Goal: Task Accomplishment & Management: Manage account settings

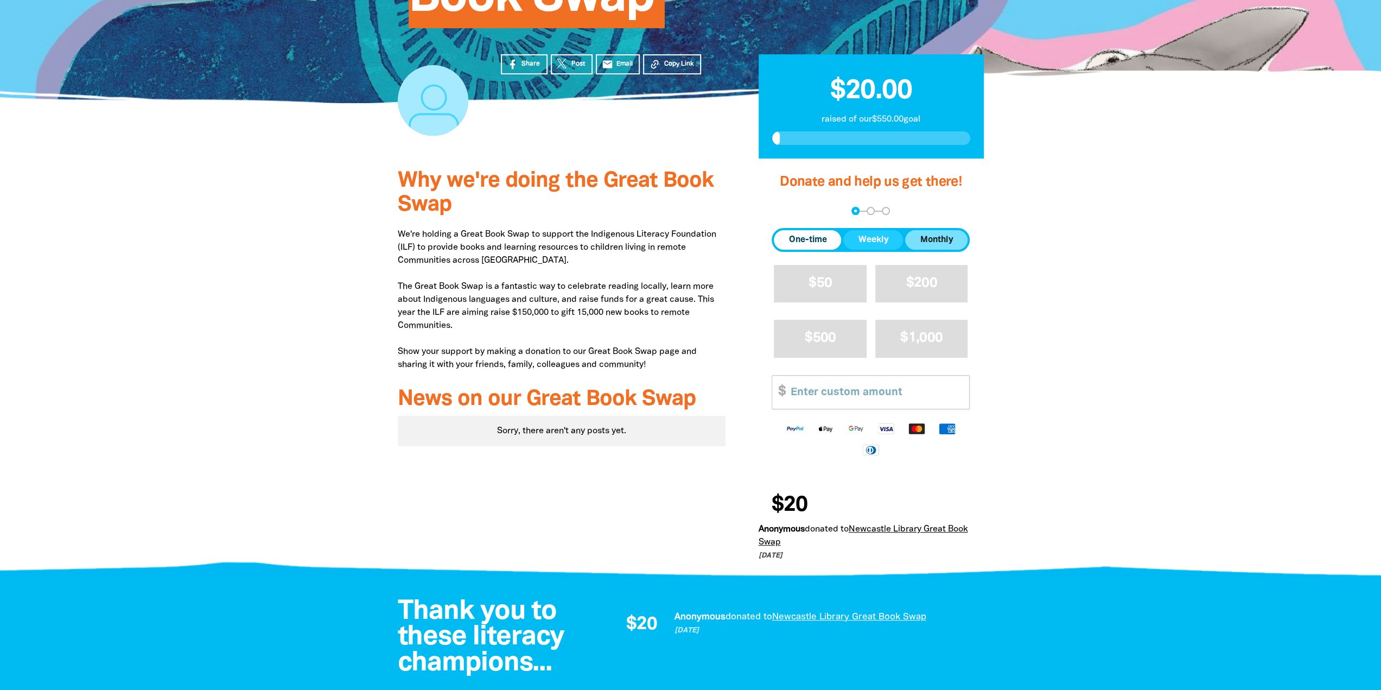
scroll to position [271, 0]
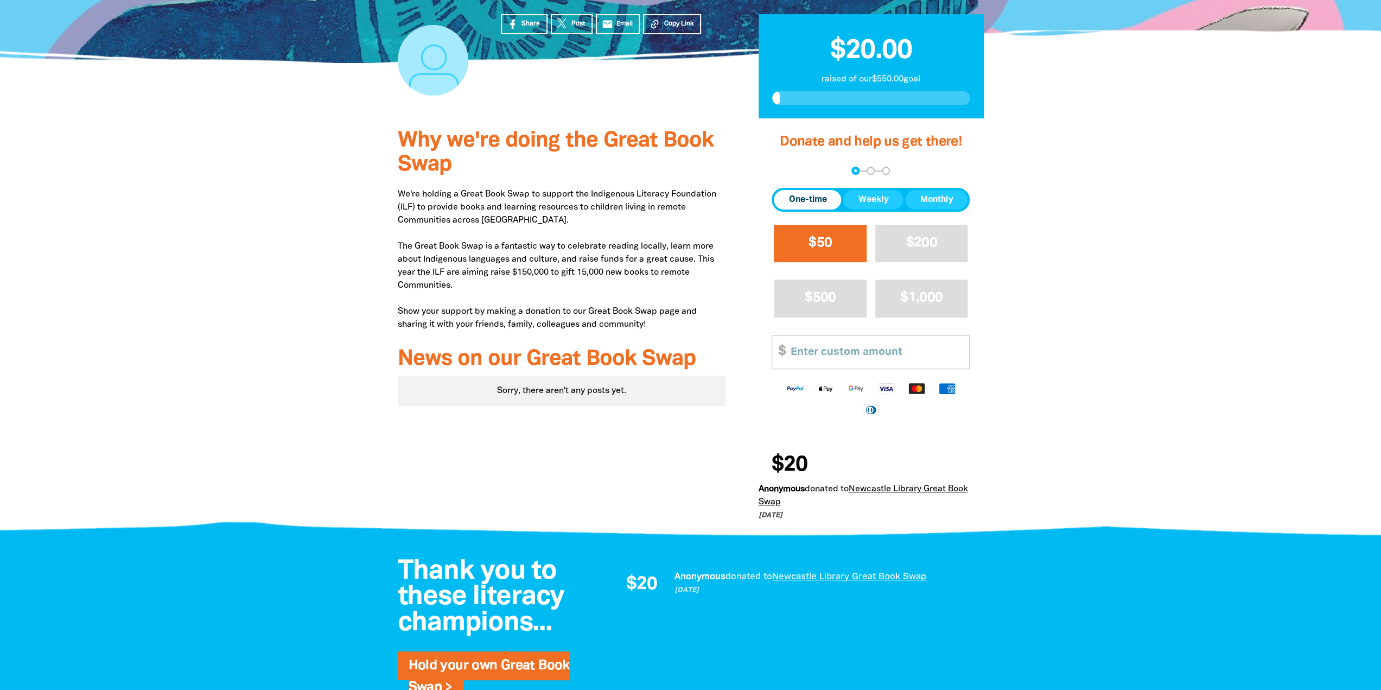
click at [833, 243] on button "$50" at bounding box center [820, 243] width 93 height 37
select select "AU"
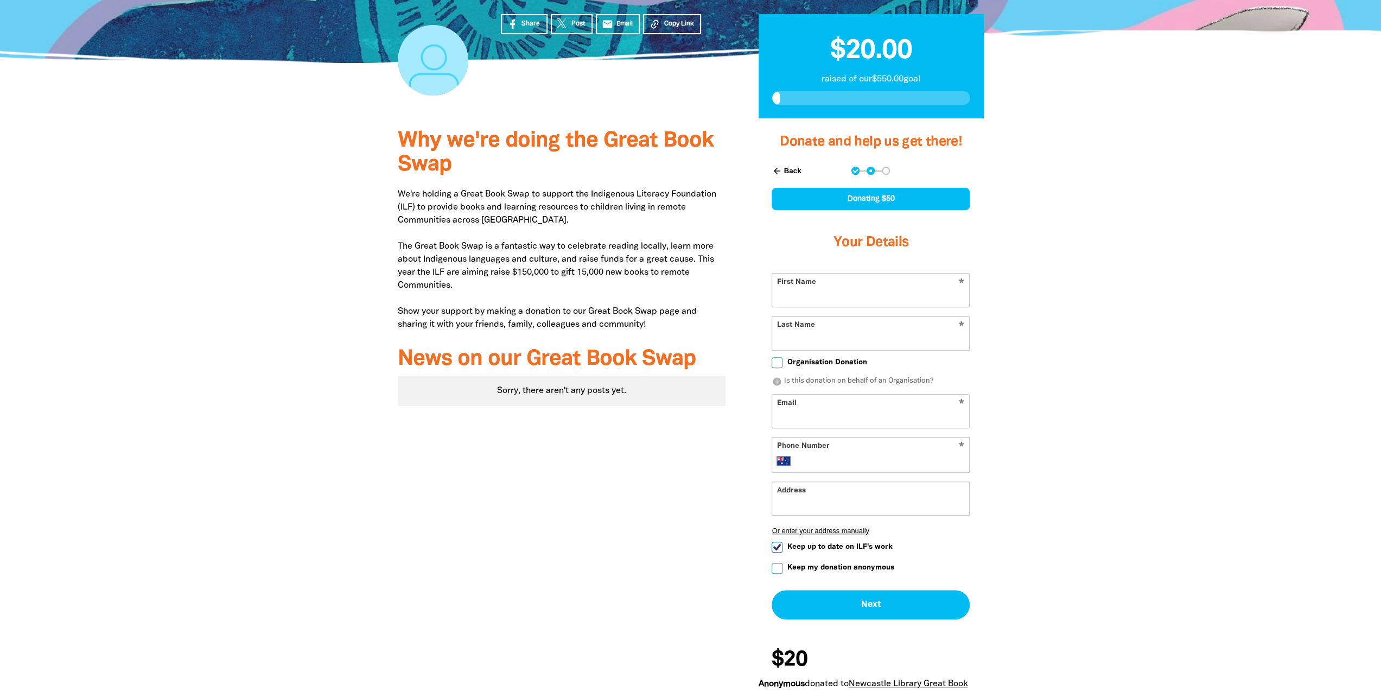
click at [800, 296] on input "First Name" at bounding box center [870, 289] width 197 height 33
type input "[PERSON_NAME]"
click at [803, 346] on input "Last Name" at bounding box center [870, 332] width 197 height 33
type input "[PERSON_NAME]"
click at [781, 412] on input "Email" at bounding box center [870, 410] width 197 height 33
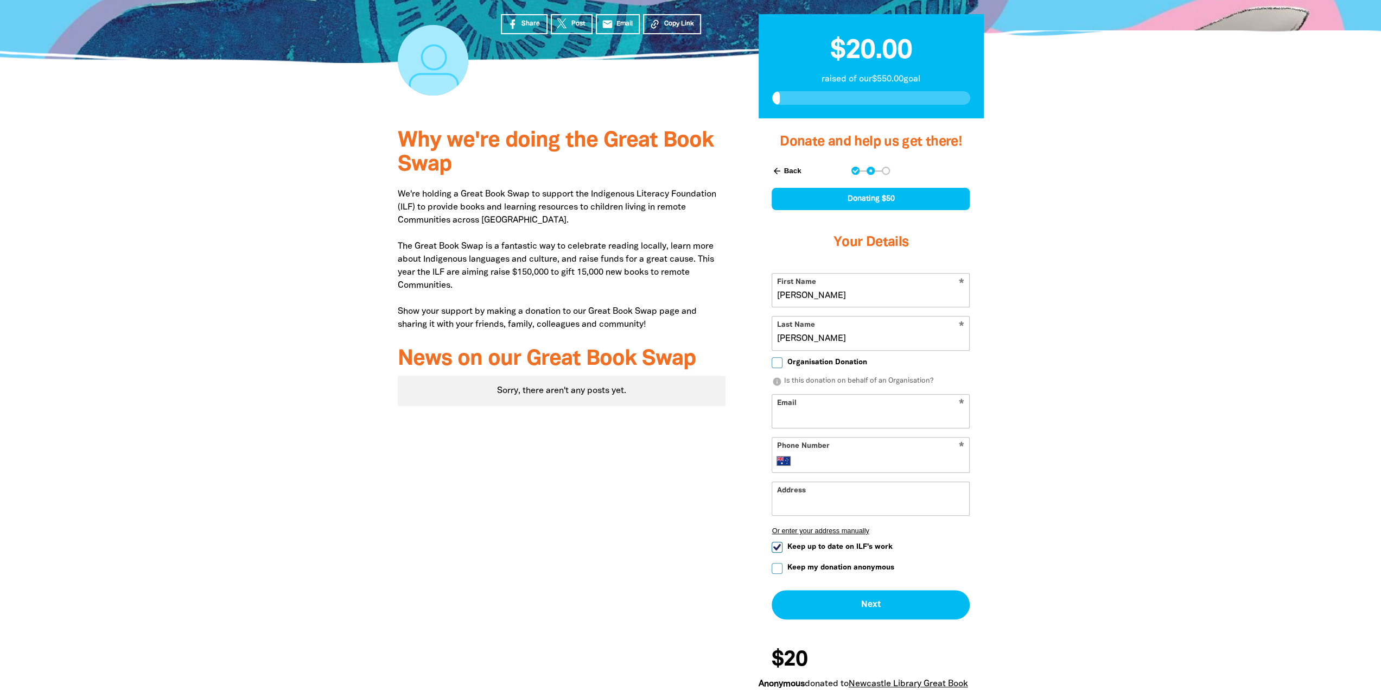
type input "[EMAIL_ADDRESS][DOMAIN_NAME]"
click at [806, 459] on input "Phone Number" at bounding box center [882, 460] width 166 height 13
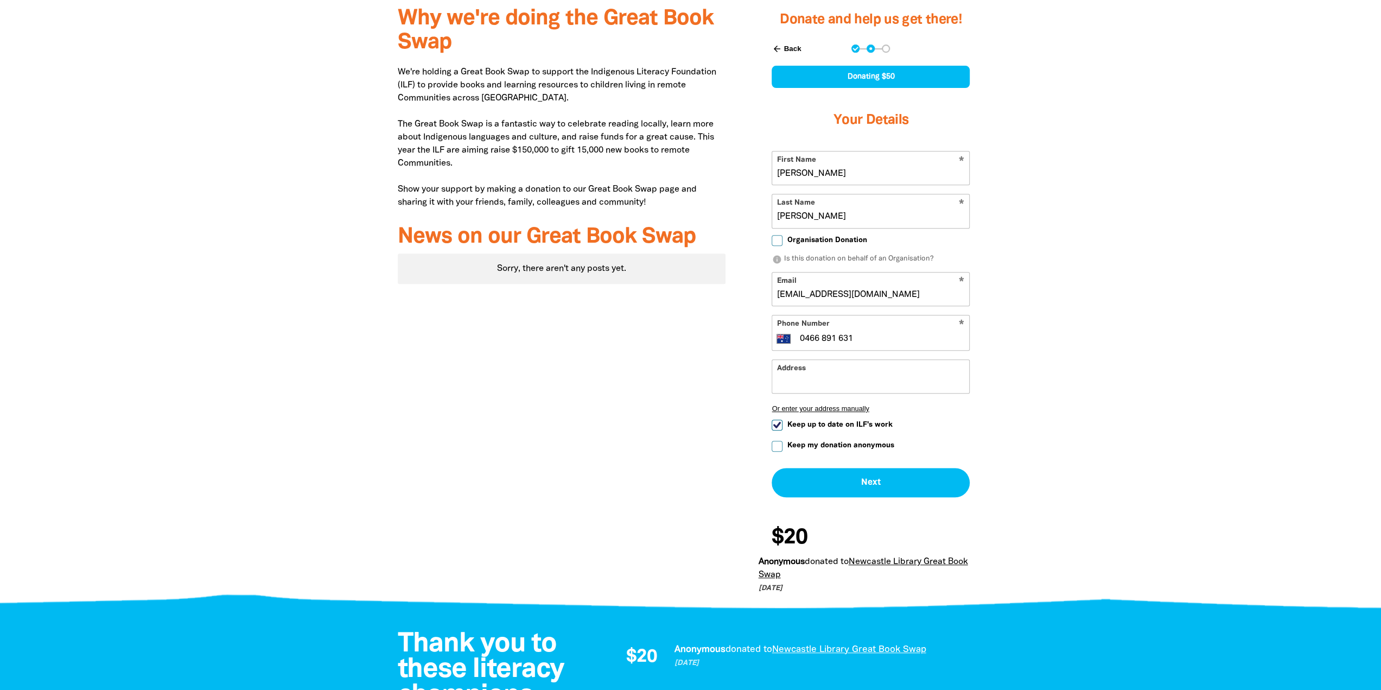
scroll to position [434, 0]
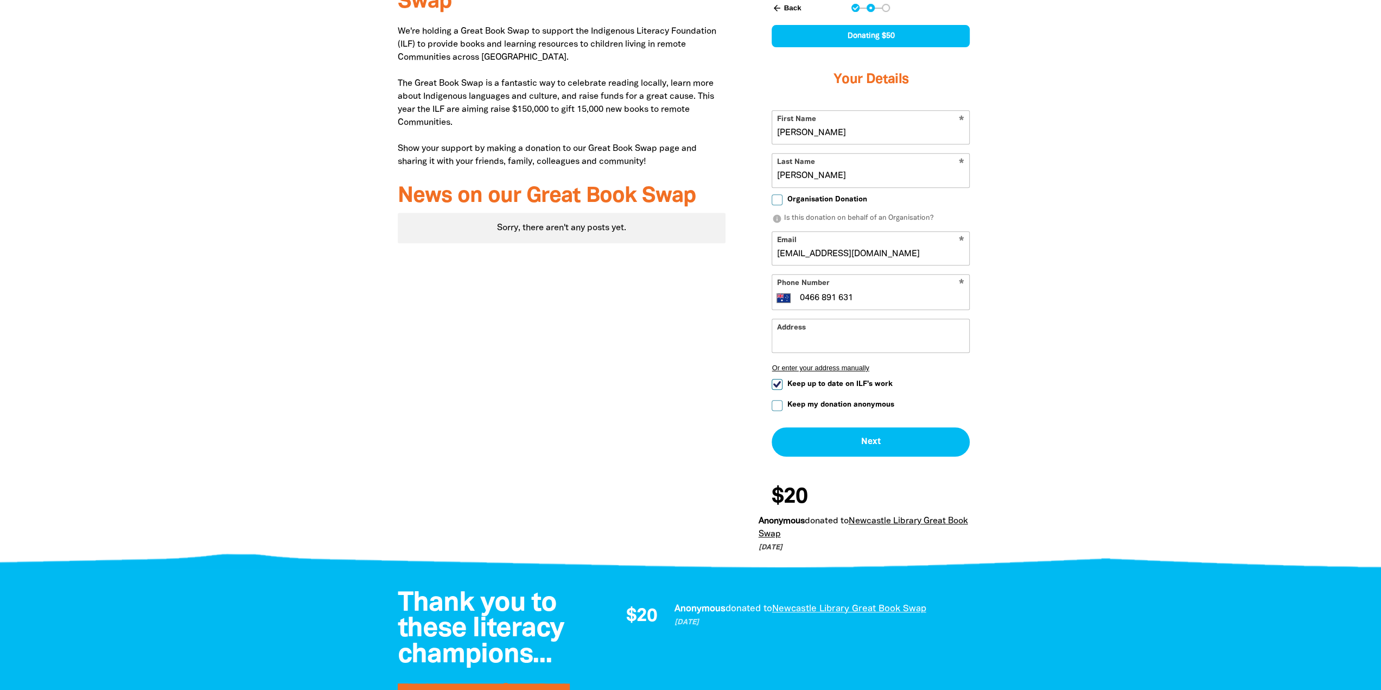
type input "0466 891 631"
click at [773, 381] on input "Keep up to date on ILF's work" at bounding box center [777, 384] width 11 height 11
checkbox input "false"
click at [884, 441] on button "Next chevron_right" at bounding box center [871, 441] width 198 height 29
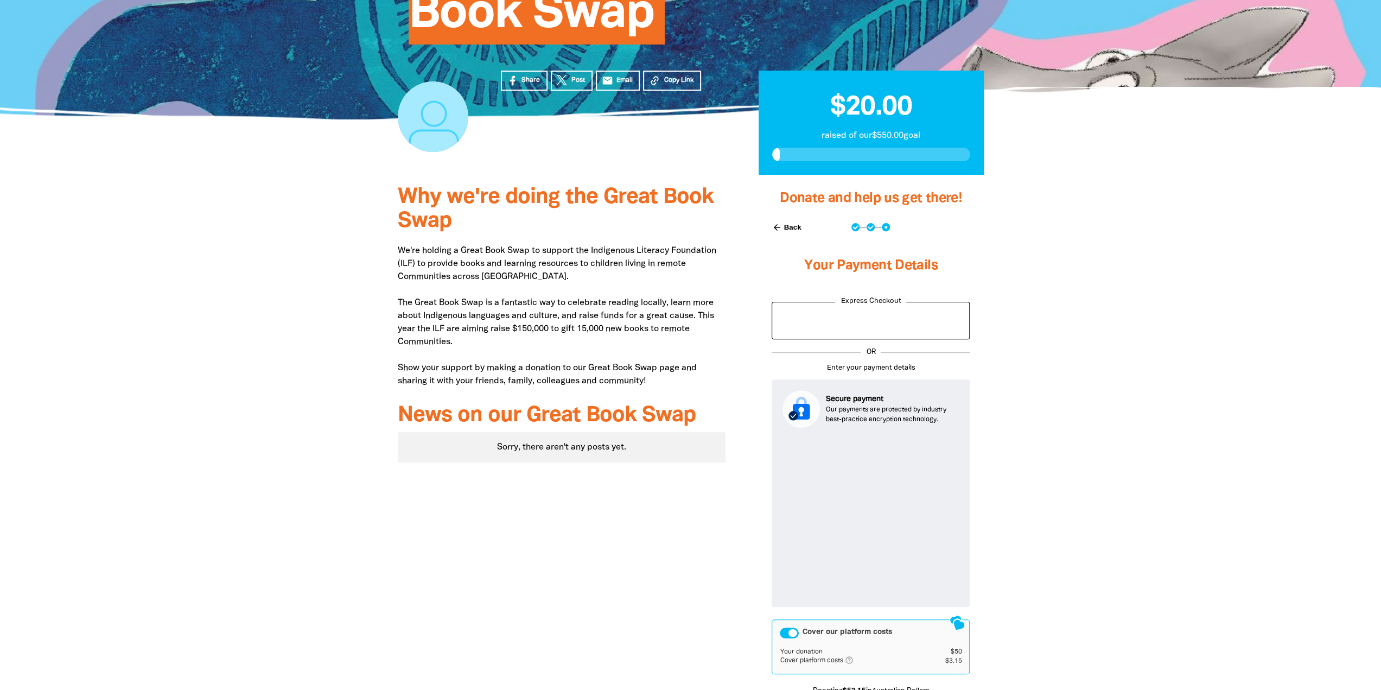
scroll to position [210, 0]
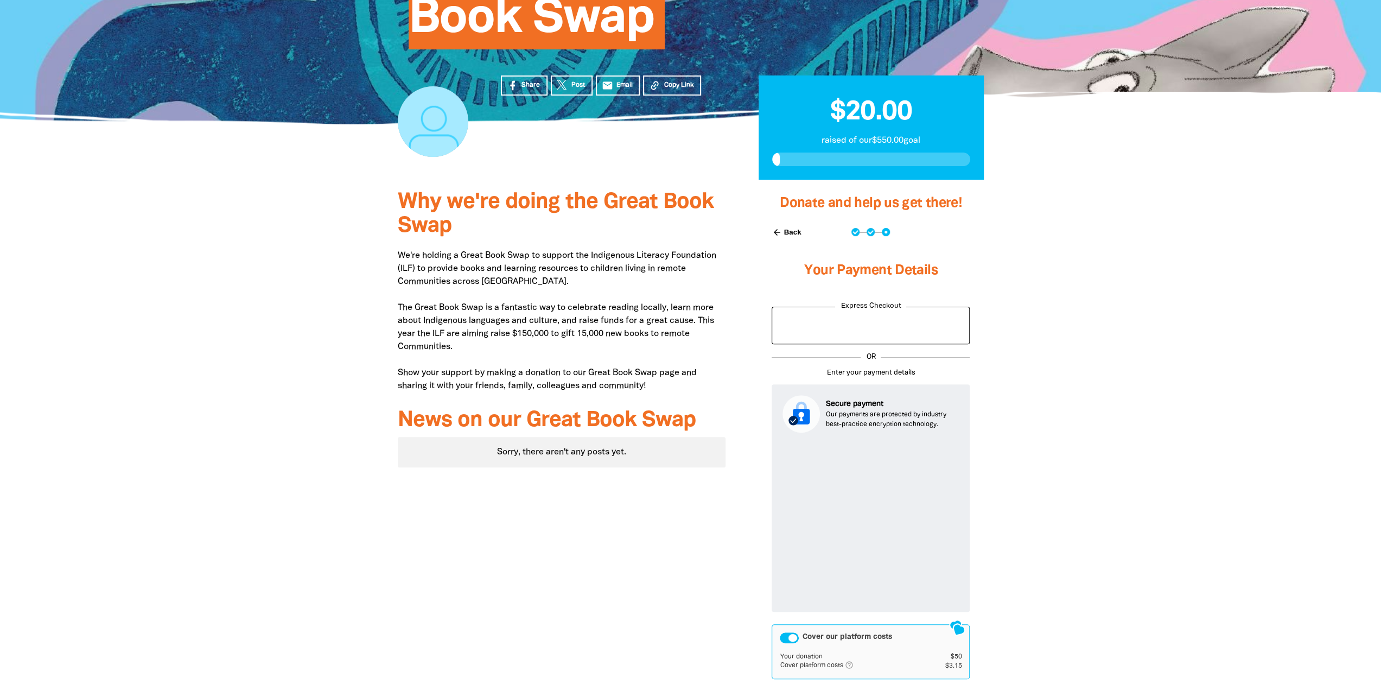
click at [790, 227] on button "arrow_back Back" at bounding box center [786, 232] width 38 height 18
select select "AU"
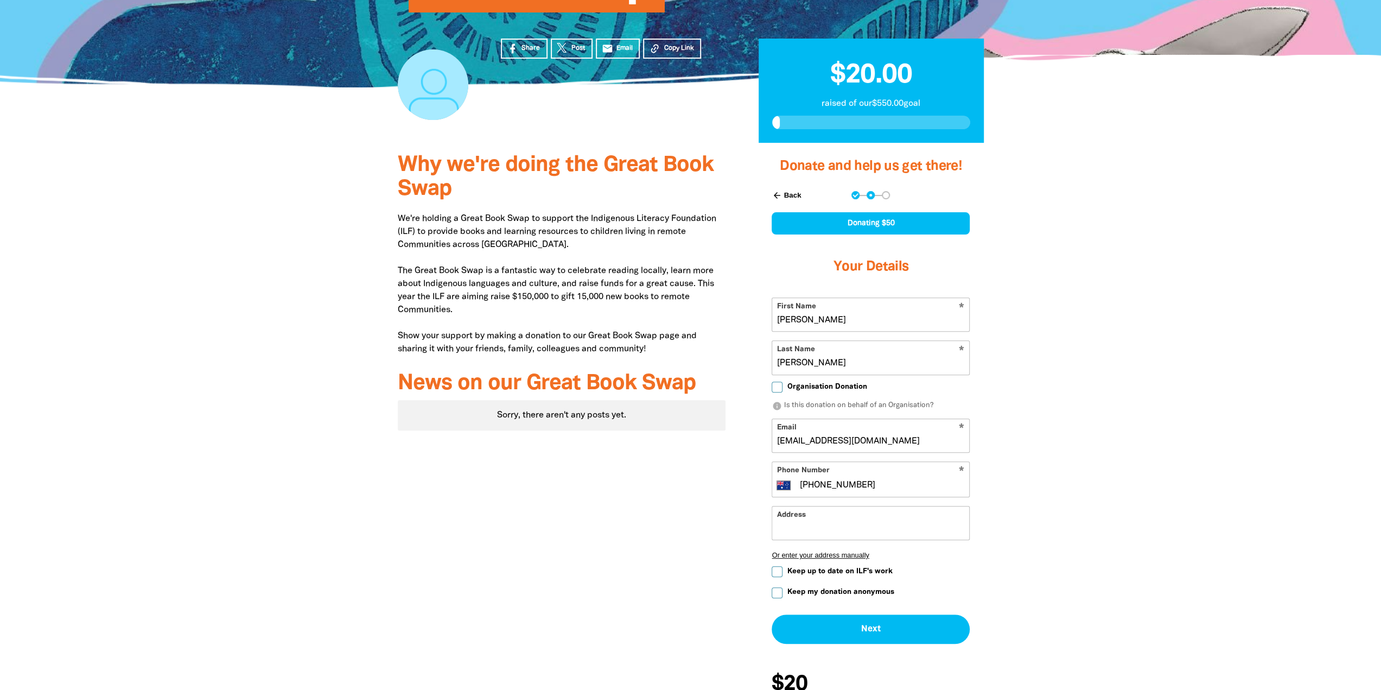
scroll to position [351, 0]
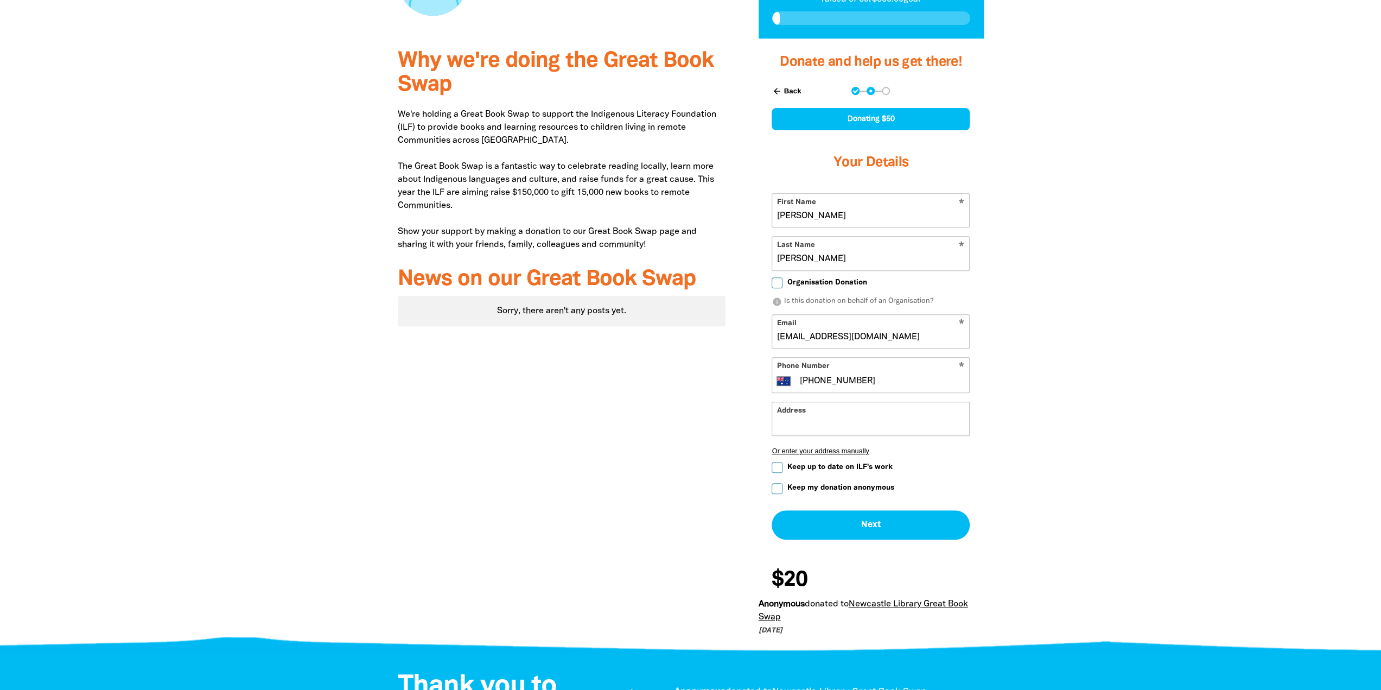
click at [773, 486] on input "Keep my donation anonymous" at bounding box center [777, 488] width 11 height 11
checkbox input "true"
click at [876, 521] on button "Next chevron_right" at bounding box center [871, 524] width 198 height 29
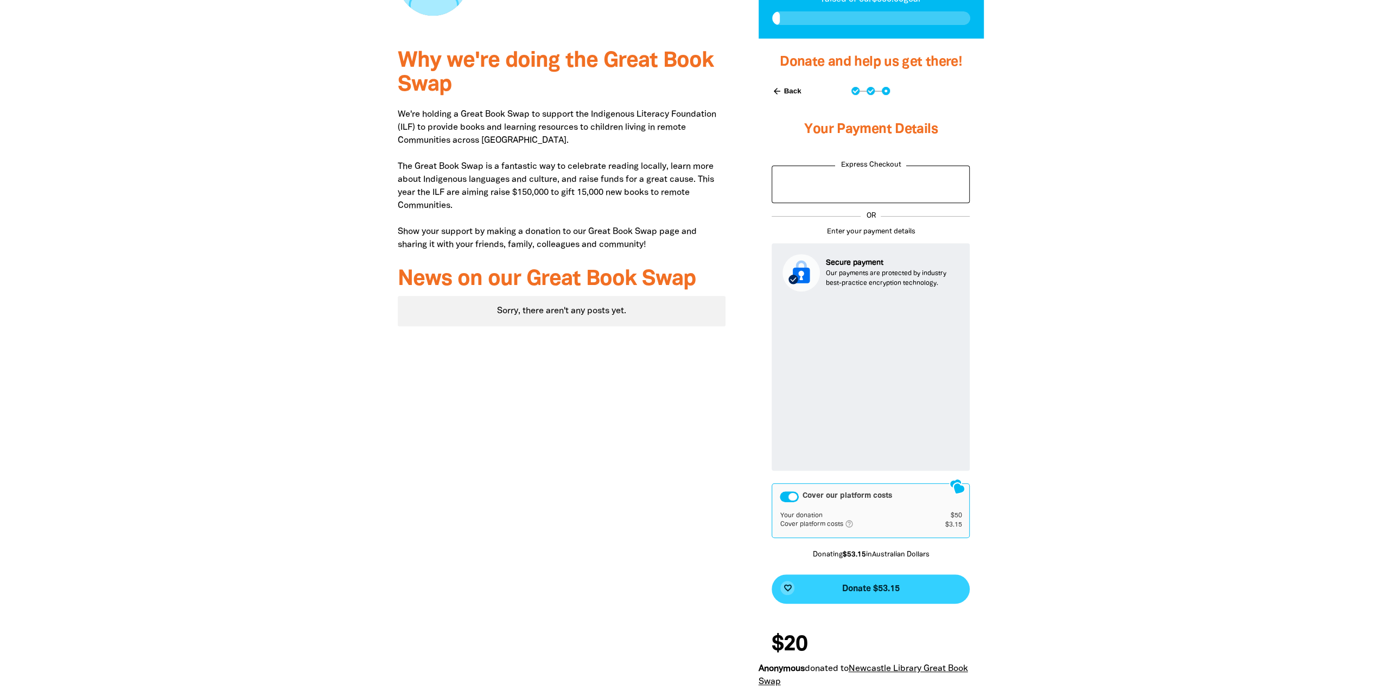
click at [861, 590] on span "Donate $53.15" at bounding box center [871, 588] width 58 height 9
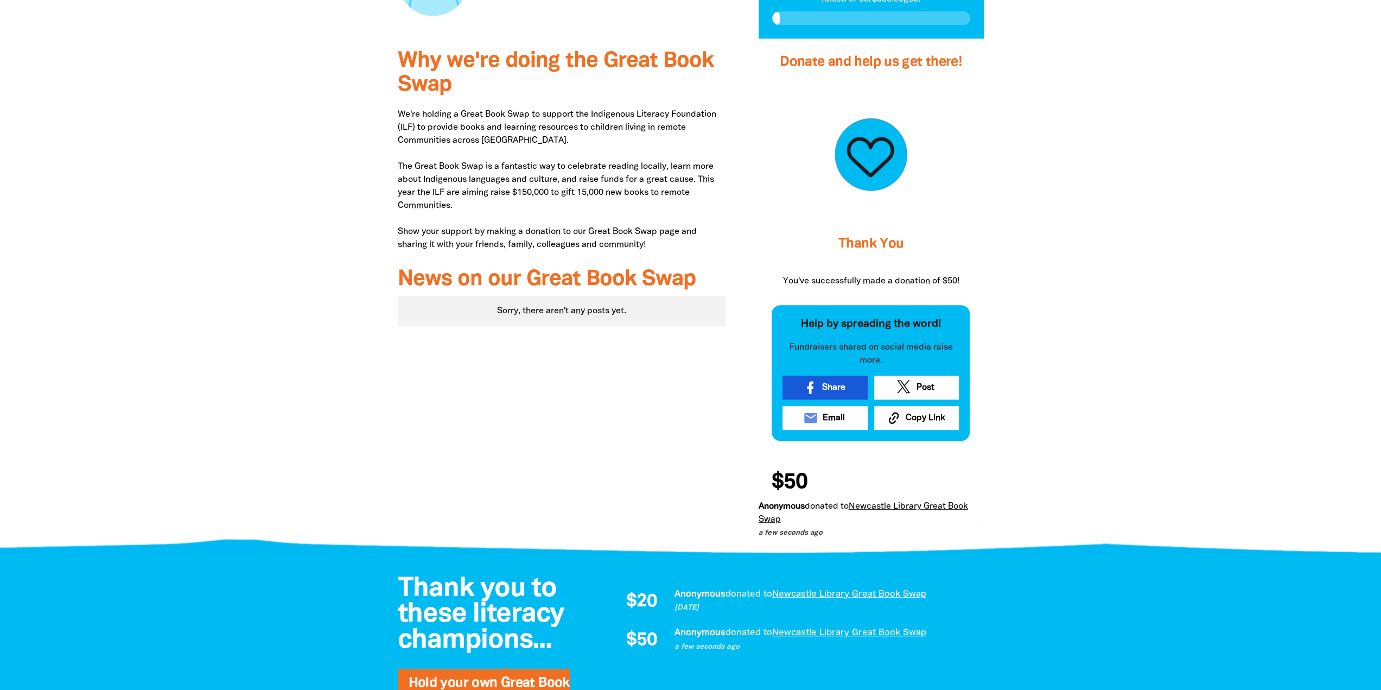
click at [824, 387] on span "Share" at bounding box center [833, 387] width 23 height 13
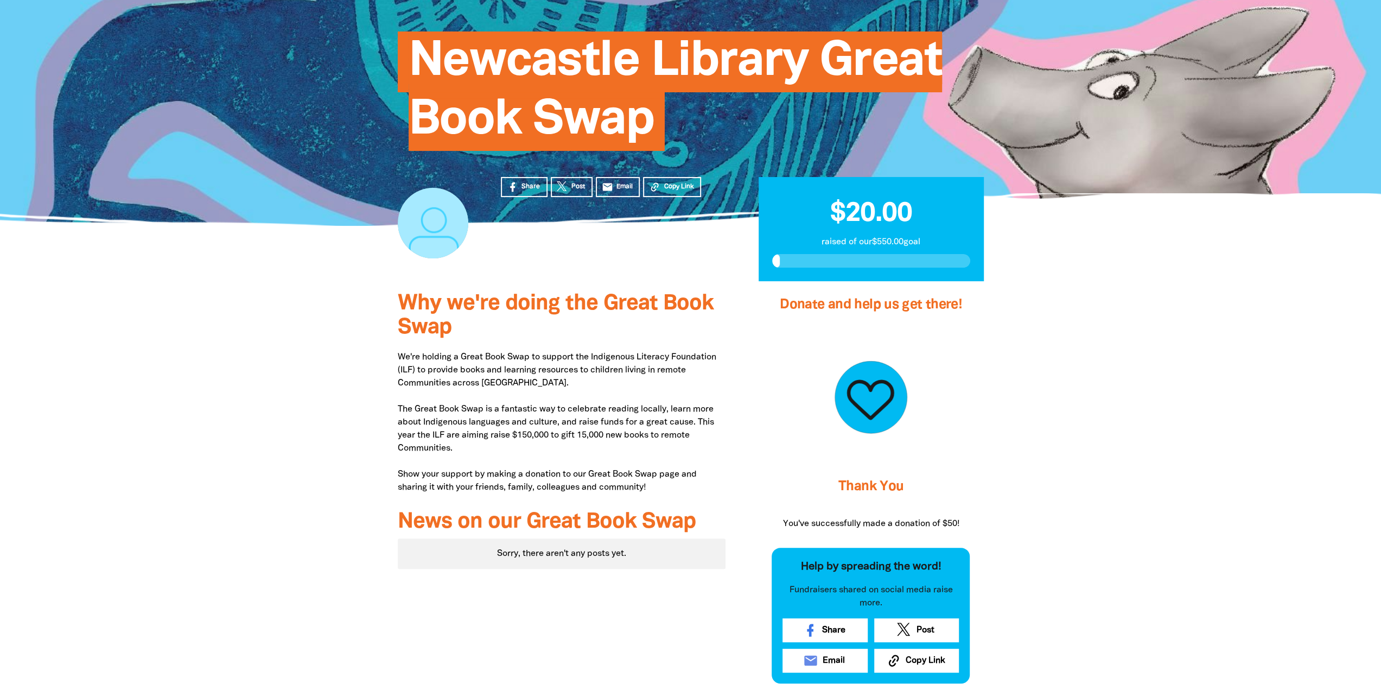
scroll to position [0, 0]
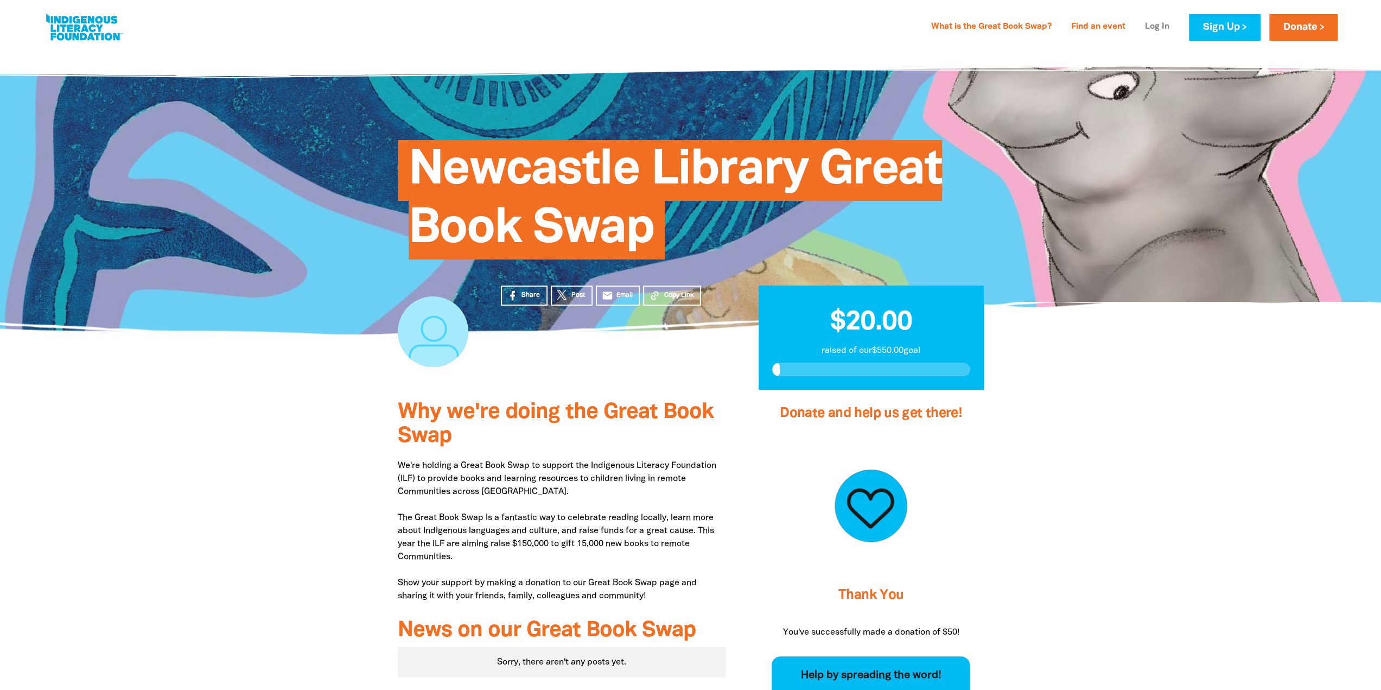
click at [1160, 26] on link "Log In" at bounding box center [1156, 26] width 37 height 17
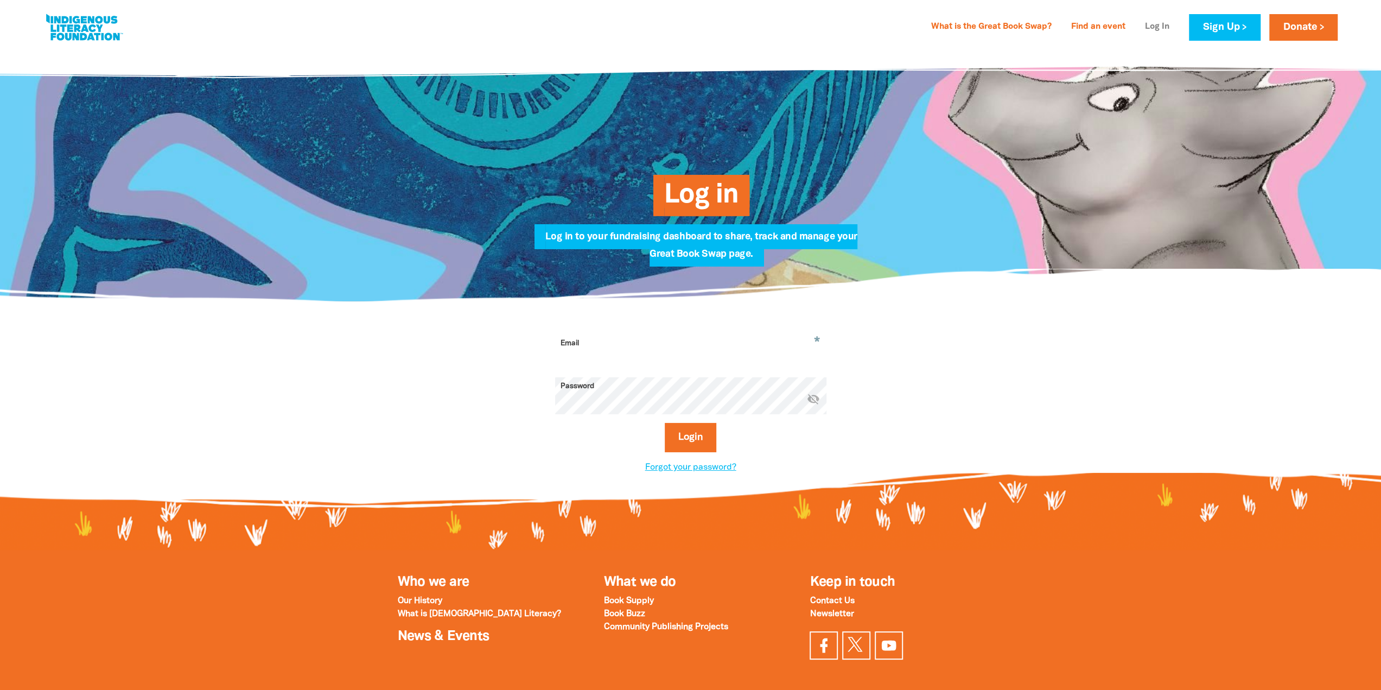
click at [1150, 23] on link "Log In" at bounding box center [1156, 26] width 37 height 17
click at [1157, 26] on link "Log In" at bounding box center [1156, 26] width 37 height 17
click at [1164, 26] on link "Log In" at bounding box center [1156, 26] width 37 height 17
click at [664, 339] on input "Email" at bounding box center [690, 351] width 271 height 34
type input "[EMAIL_ADDRESS][DOMAIN_NAME]"
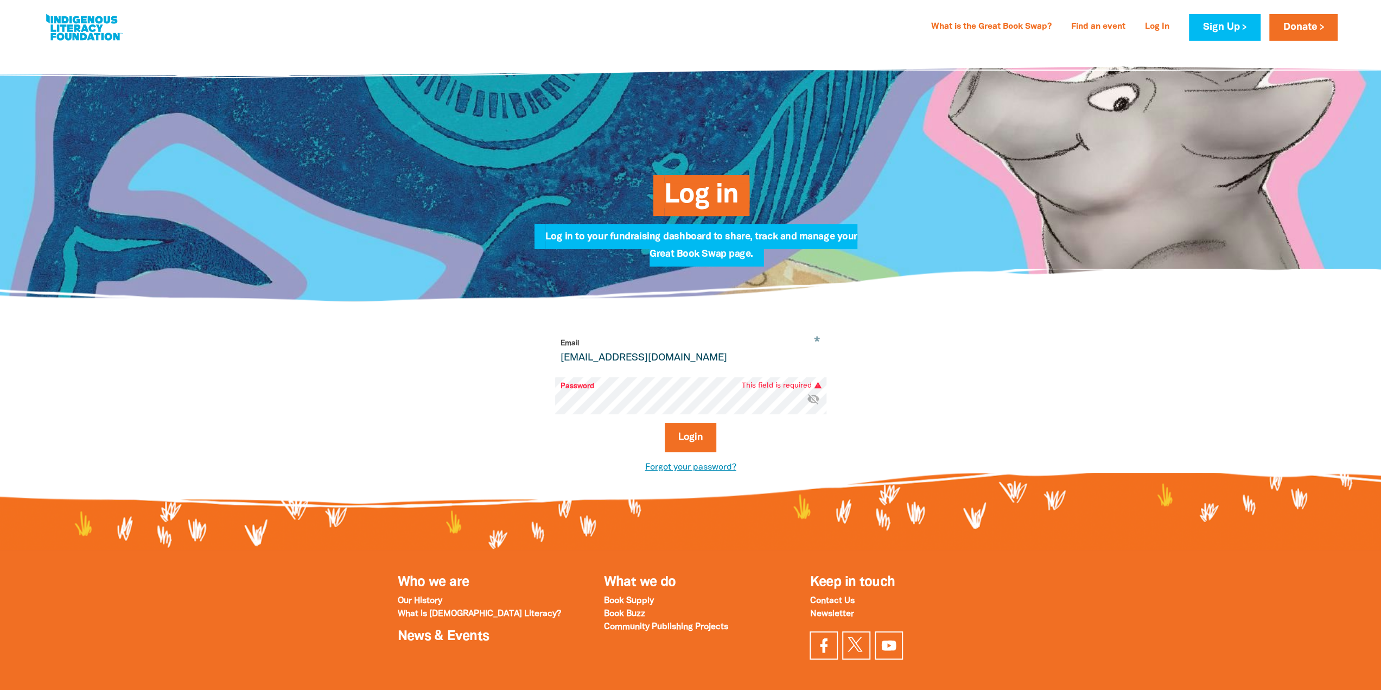
click at [713, 468] on link "Forgot your password?" at bounding box center [690, 467] width 91 height 8
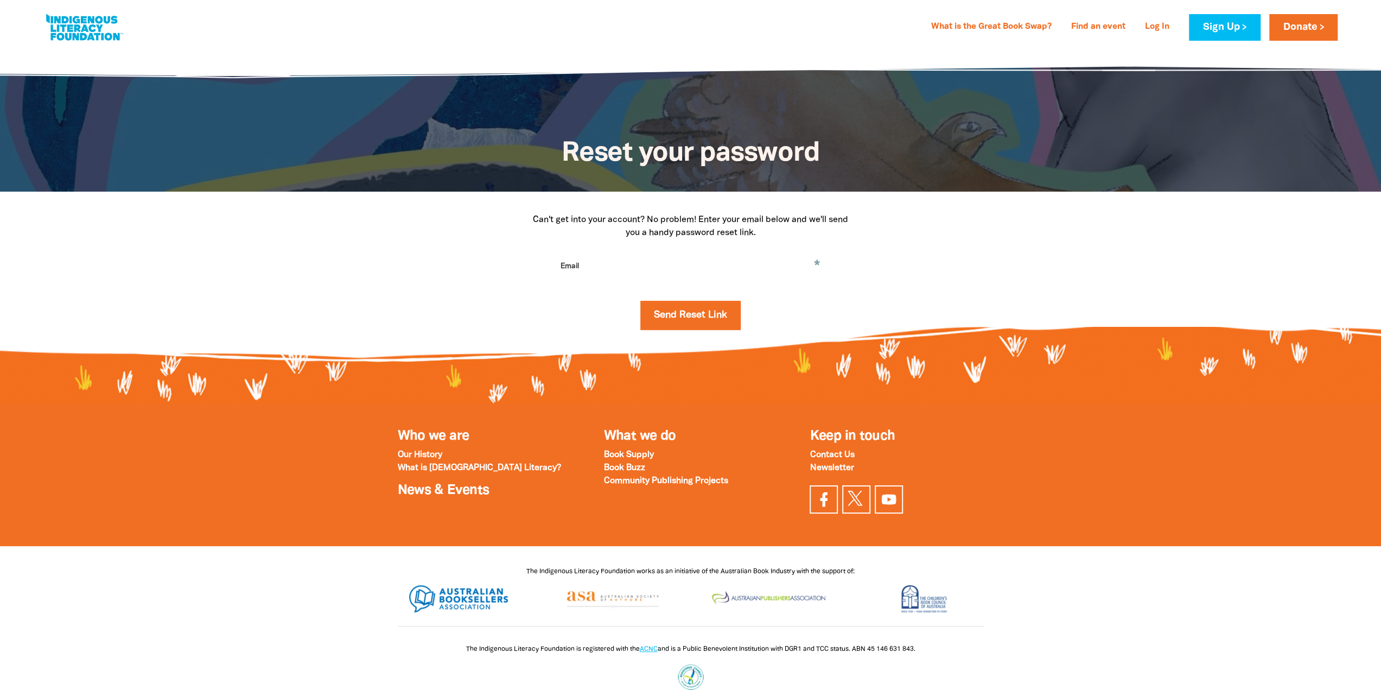
click at [625, 274] on input "Email" at bounding box center [690, 274] width 271 height 34
type input "[EMAIL_ADDRESS][DOMAIN_NAME]"
click at [682, 315] on button "Send Reset Link" at bounding box center [690, 315] width 100 height 29
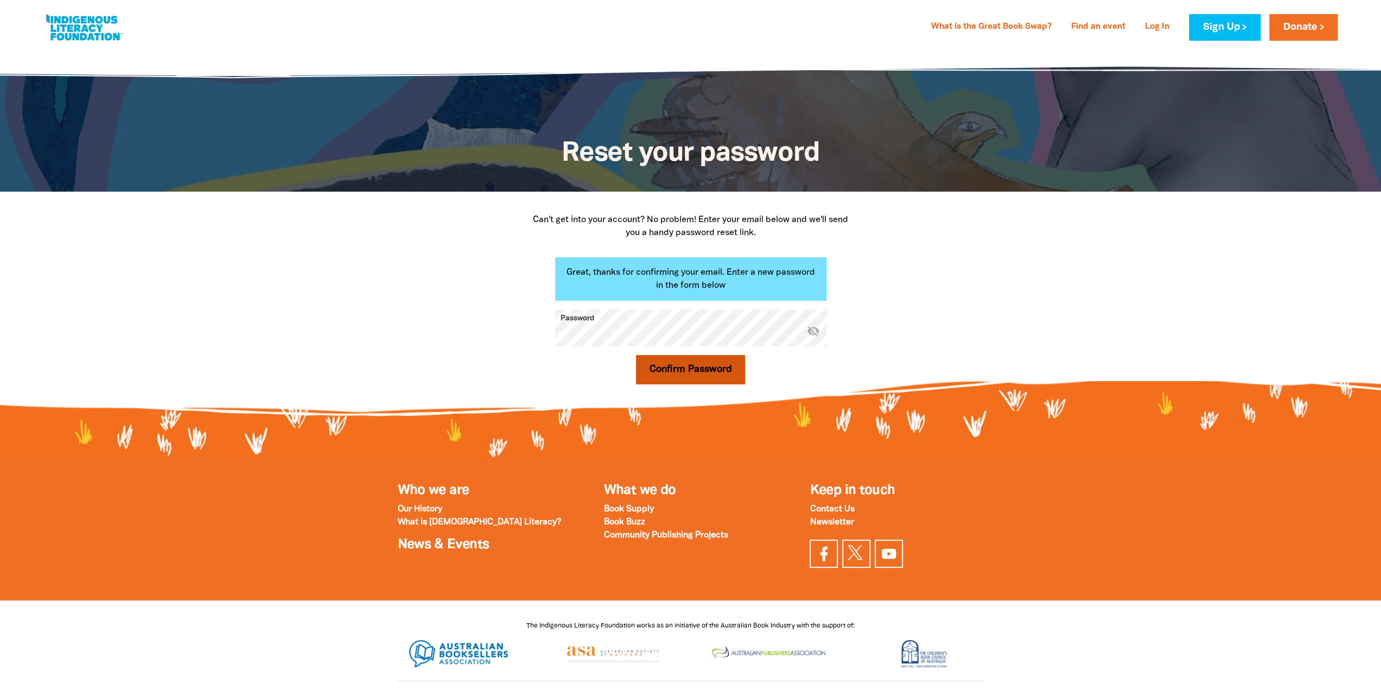
click at [713, 373] on button "Confirm Password" at bounding box center [691, 369] width 110 height 29
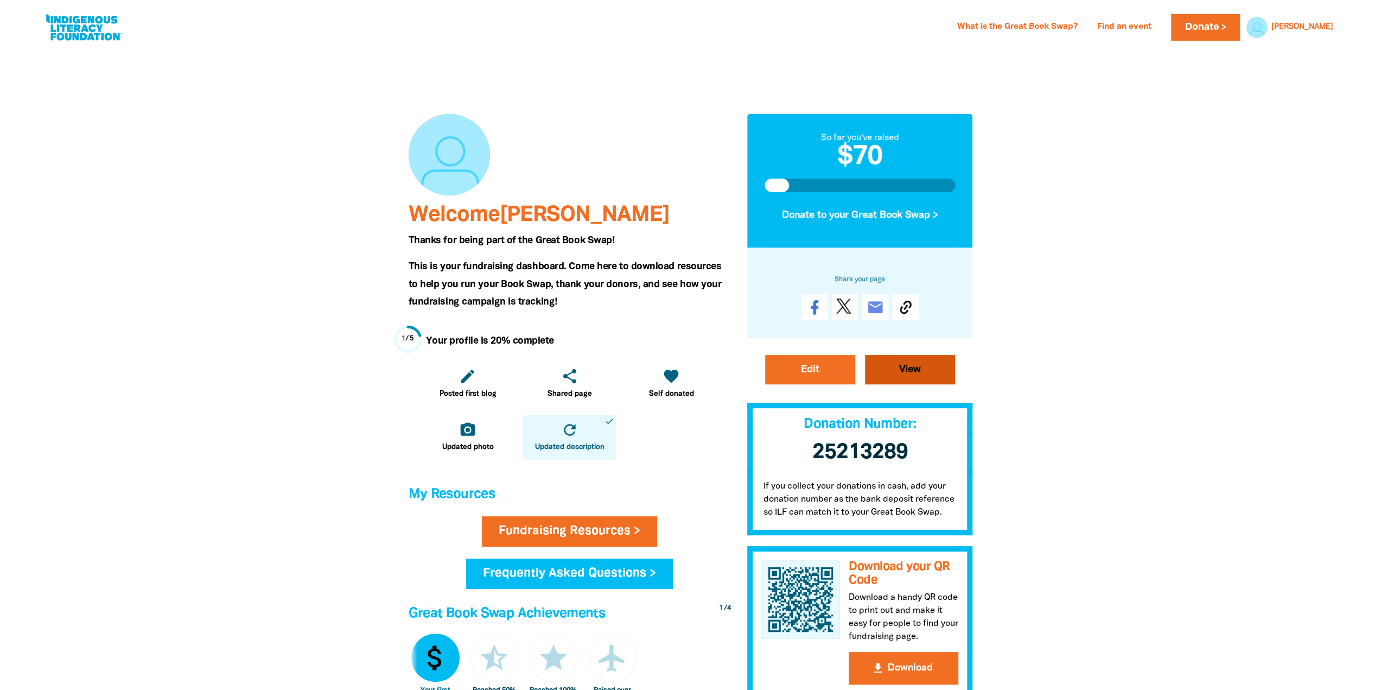
click at [920, 367] on link "View" at bounding box center [910, 369] width 90 height 29
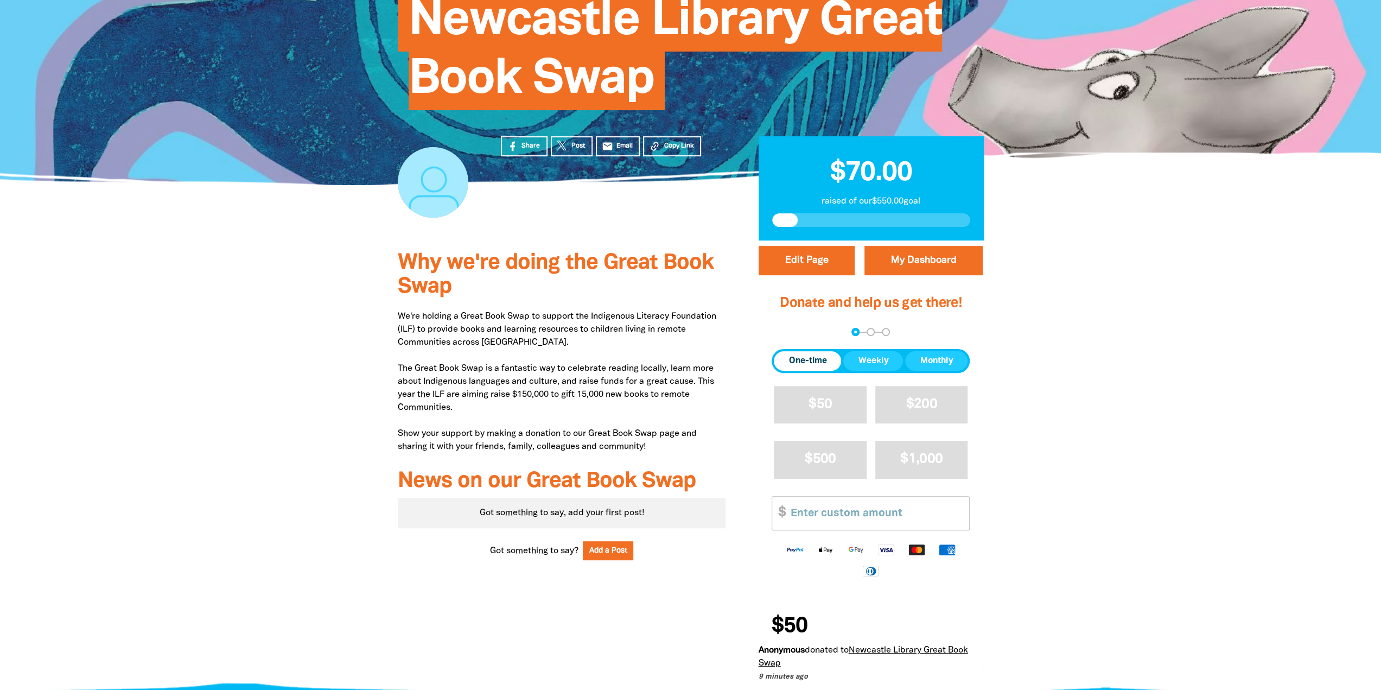
scroll to position [163, 0]
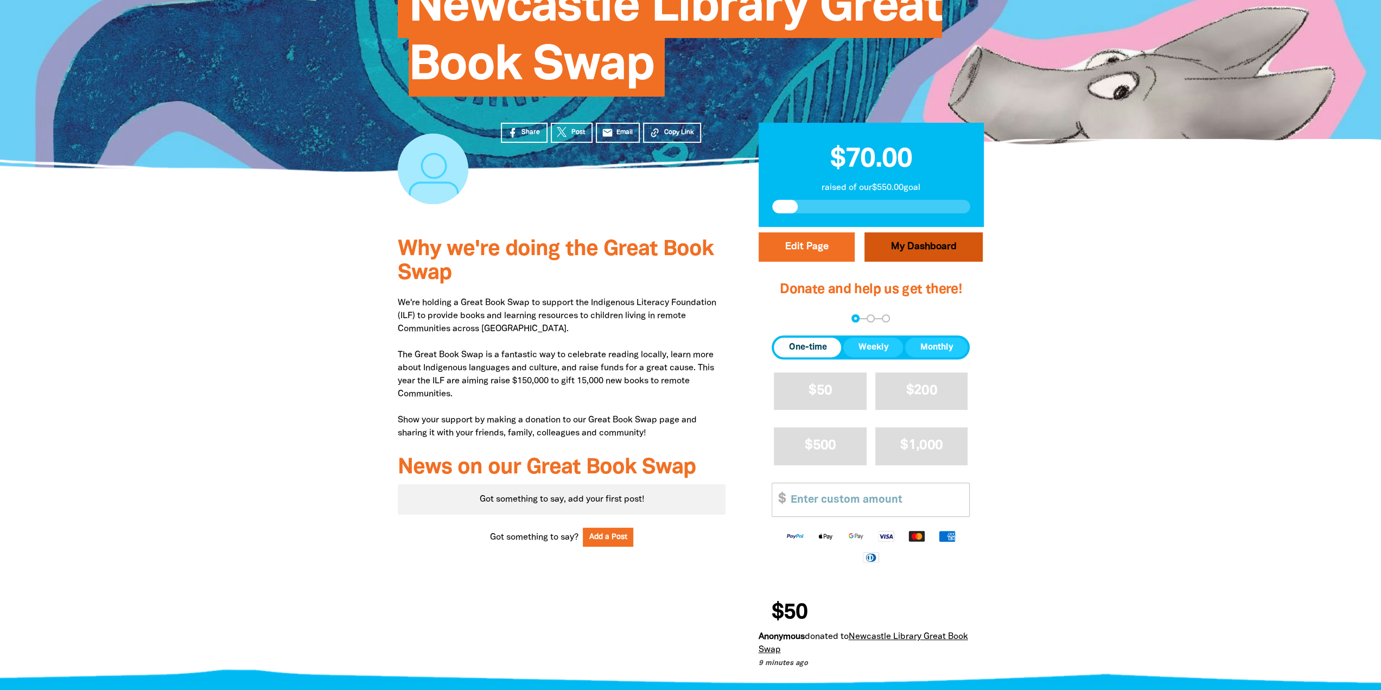
click at [923, 247] on link "My Dashboard" at bounding box center [923, 246] width 118 height 29
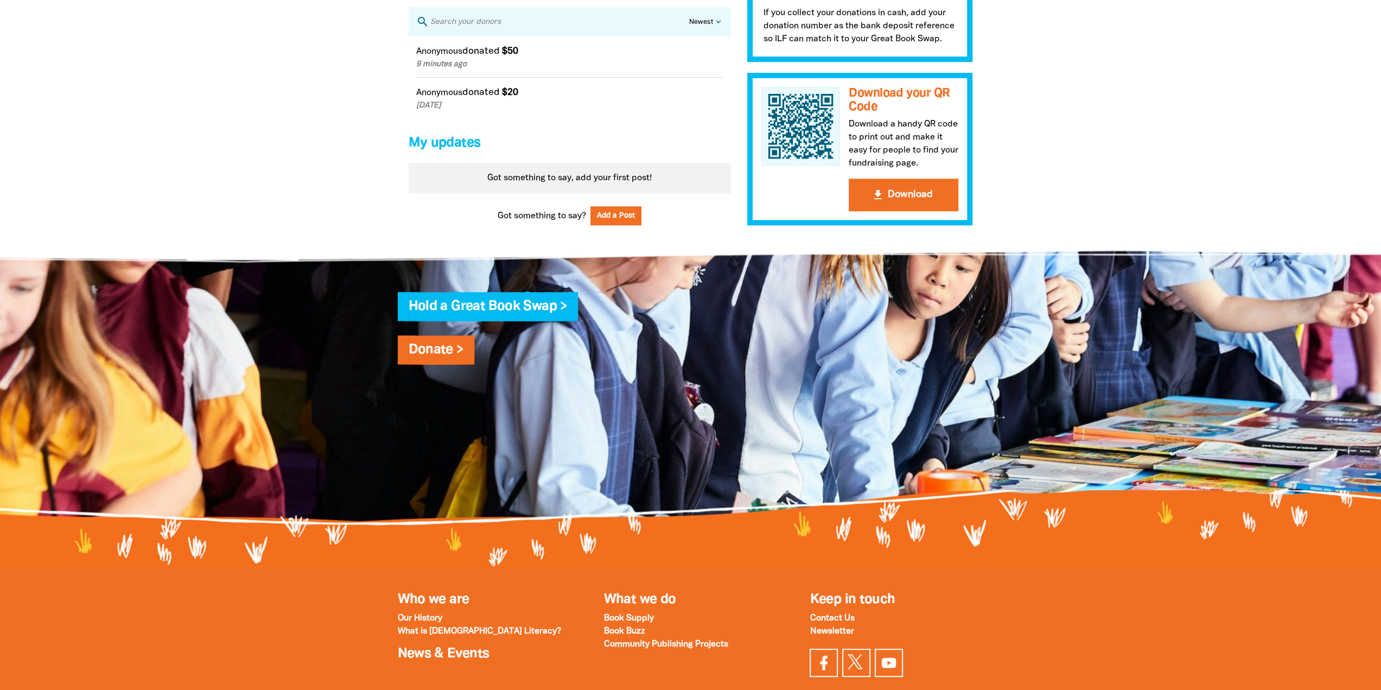
scroll to position [760, 0]
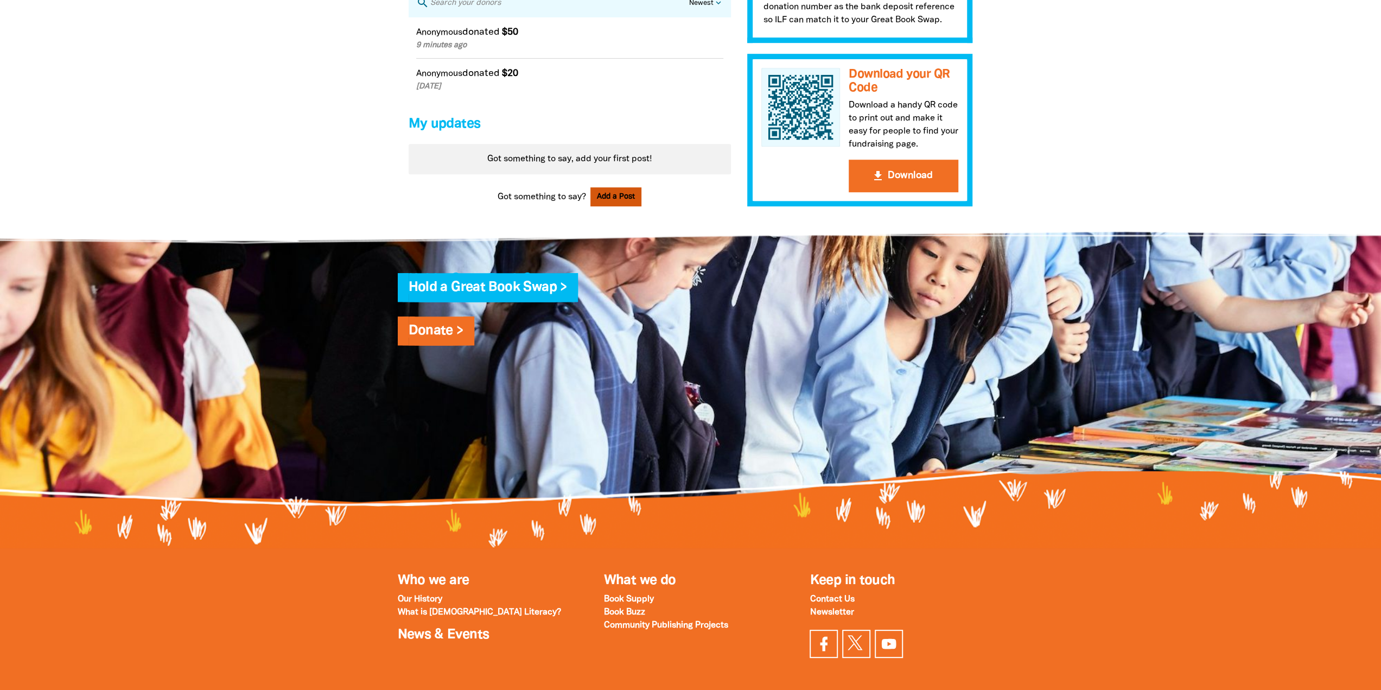
click at [613, 206] on button "Add a Post" at bounding box center [615, 196] width 51 height 19
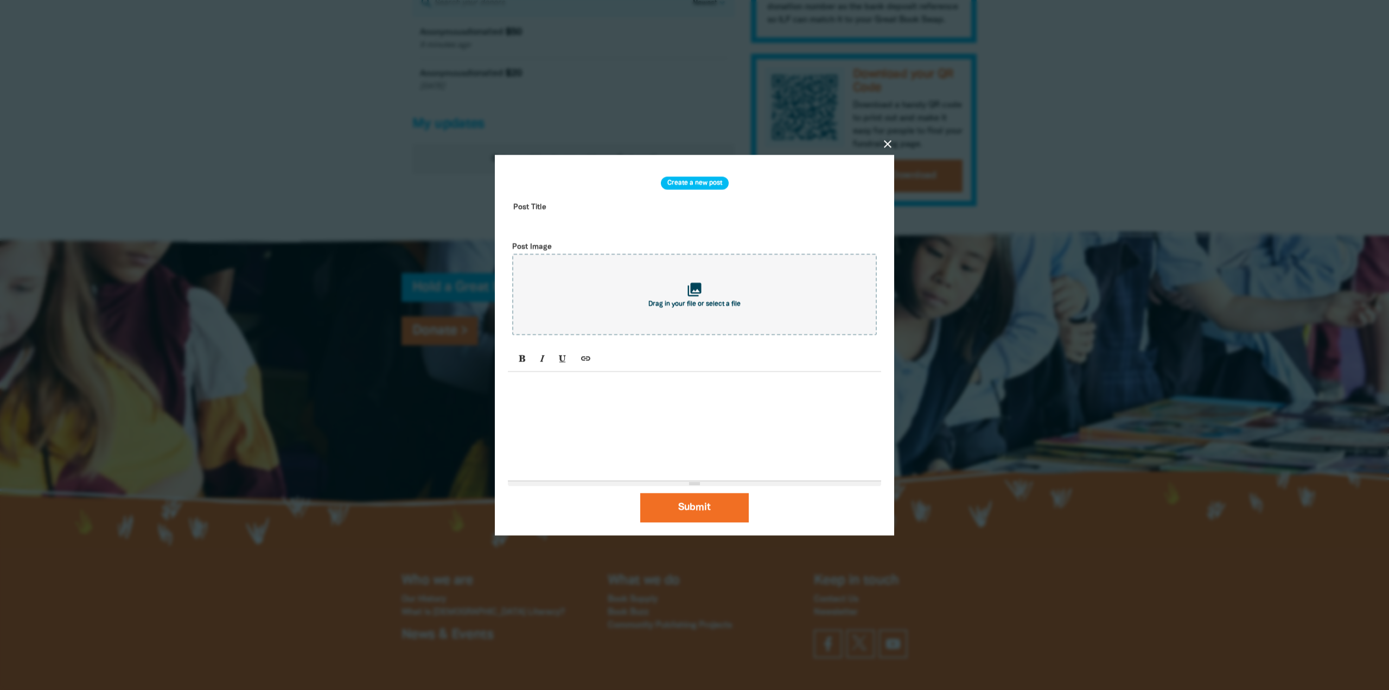
click at [887, 142] on icon "close" at bounding box center [887, 143] width 13 height 13
